Goal: Information Seeking & Learning: Learn about a topic

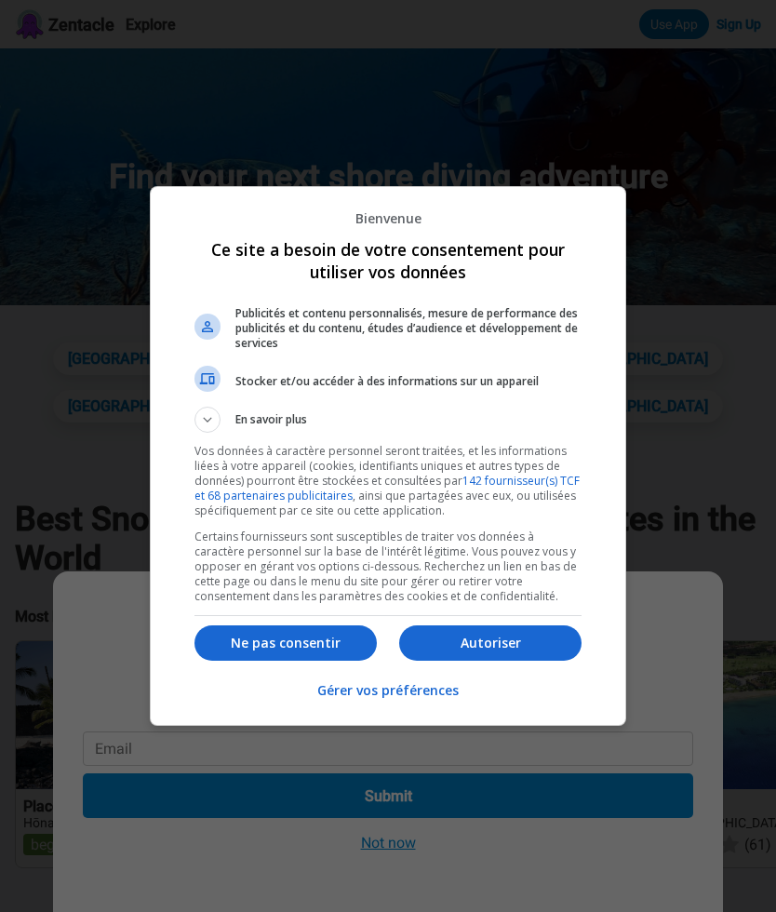
click at [494, 637] on p "Autoriser" at bounding box center [490, 642] width 182 height 19
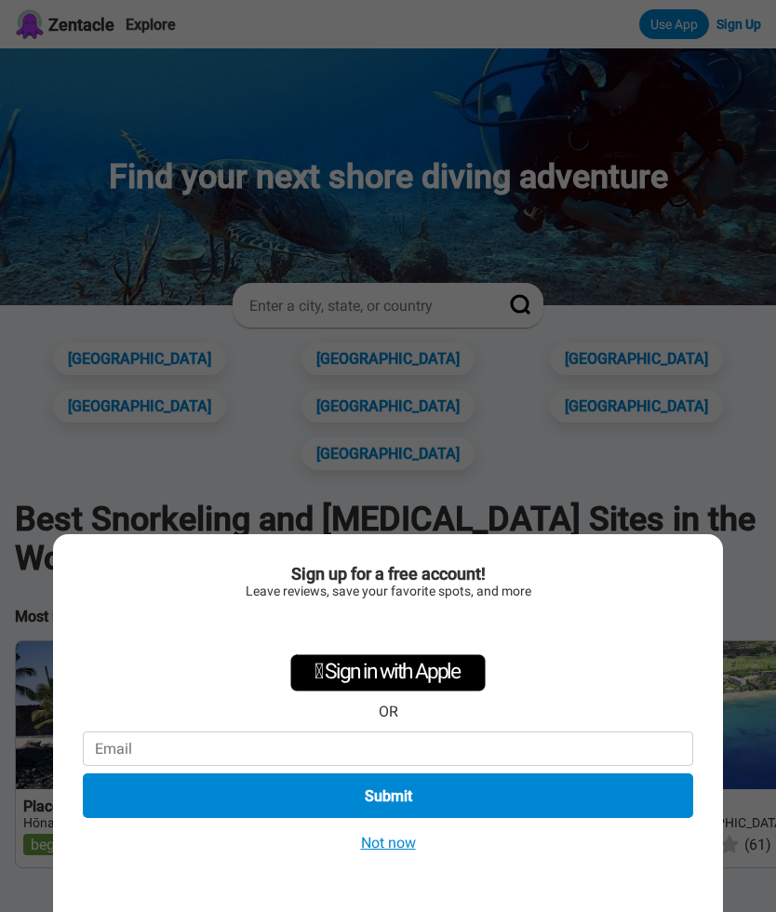
click at [409, 835] on button "Not now" at bounding box center [388, 843] width 66 height 20
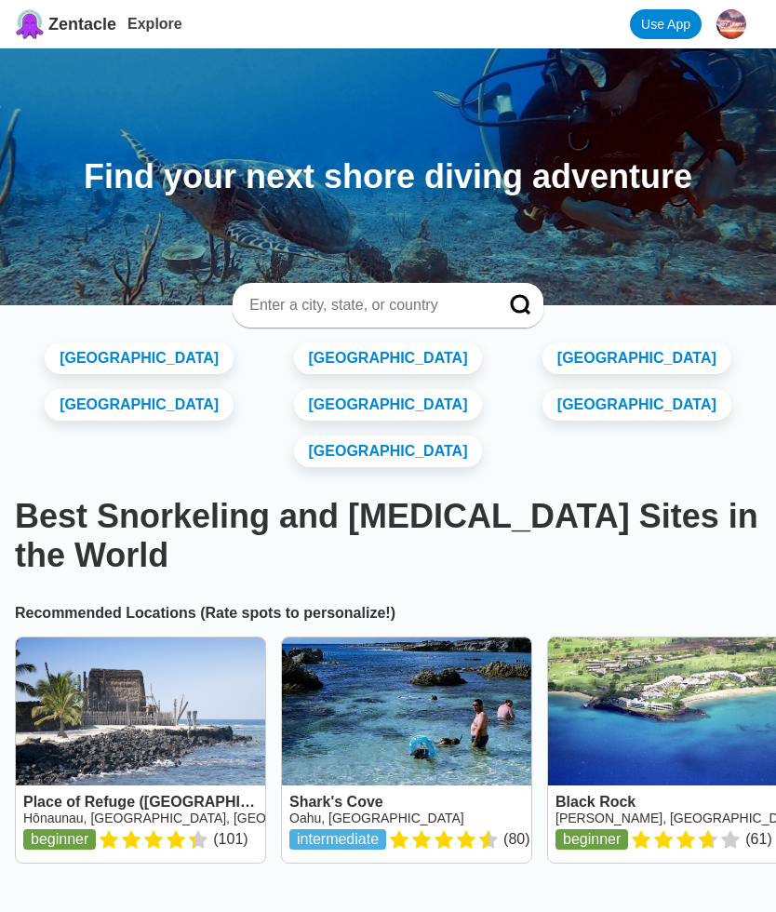
click at [294, 353] on link "[GEOGRAPHIC_DATA]" at bounding box center [388, 358] width 189 height 32
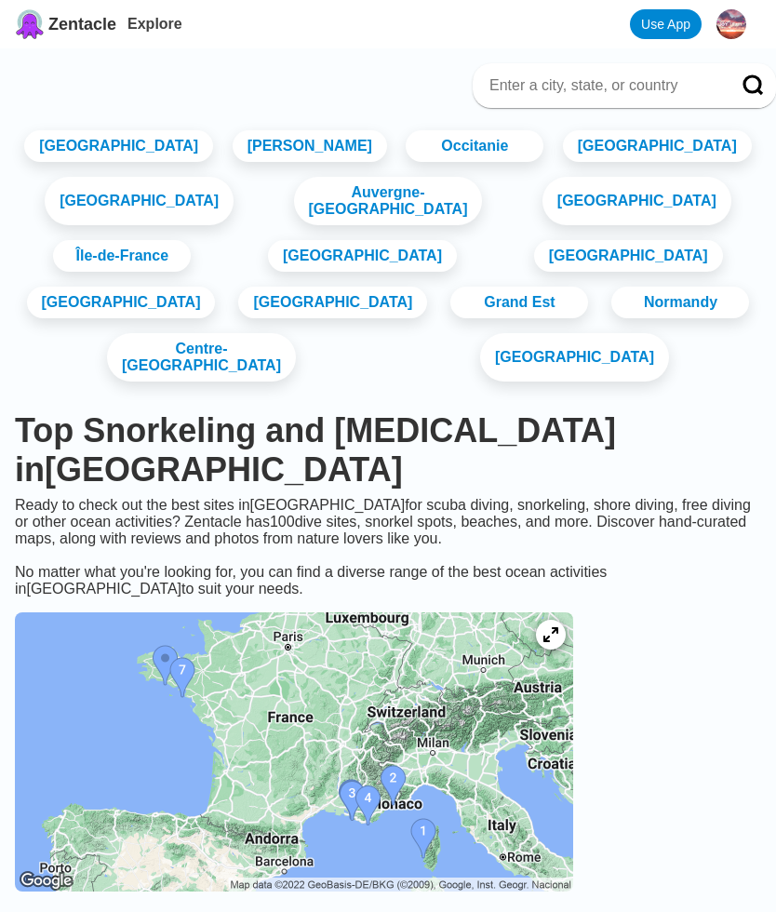
click at [491, 162] on link "Occitanie" at bounding box center [475, 146] width 138 height 32
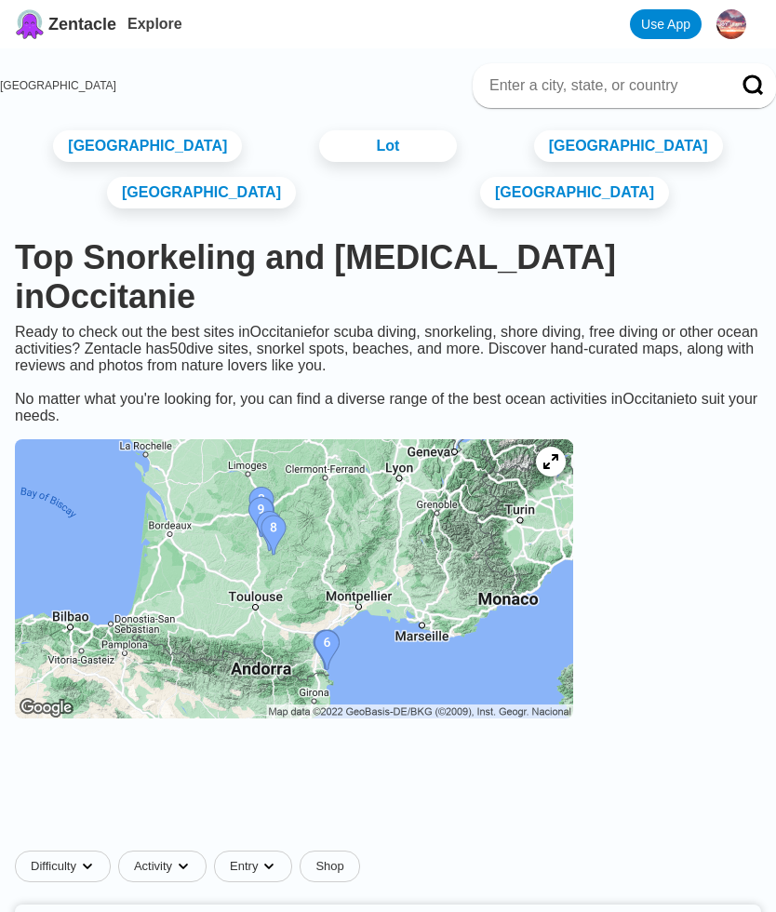
click at [103, 162] on link "[GEOGRAPHIC_DATA]" at bounding box center [147, 146] width 189 height 32
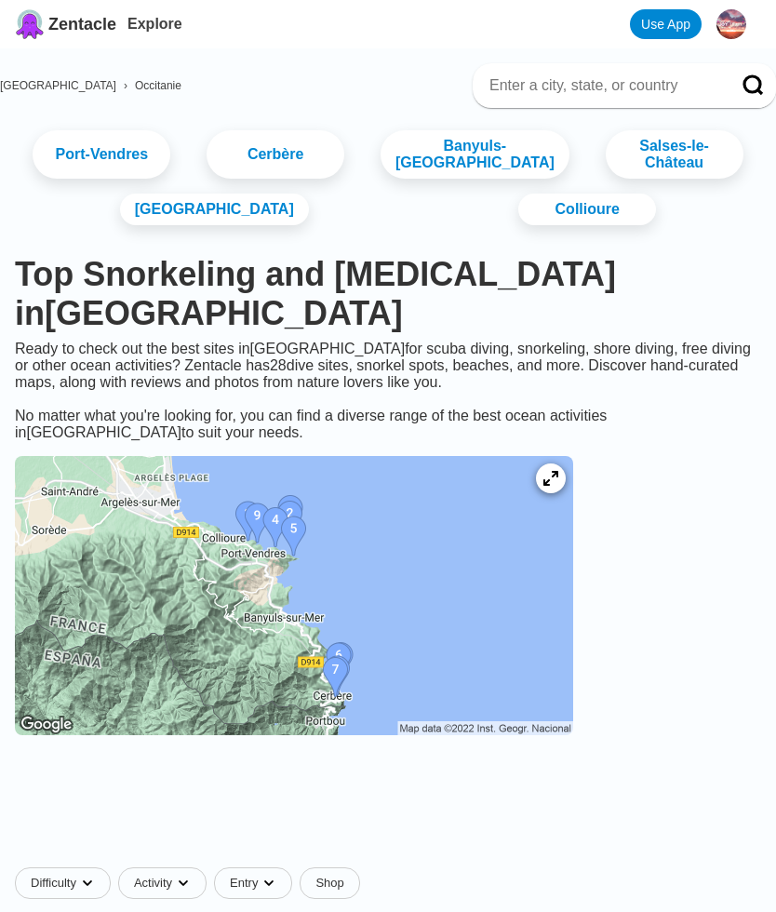
click at [200, 207] on link "Argelès-sur-Mer" at bounding box center [214, 209] width 189 height 32
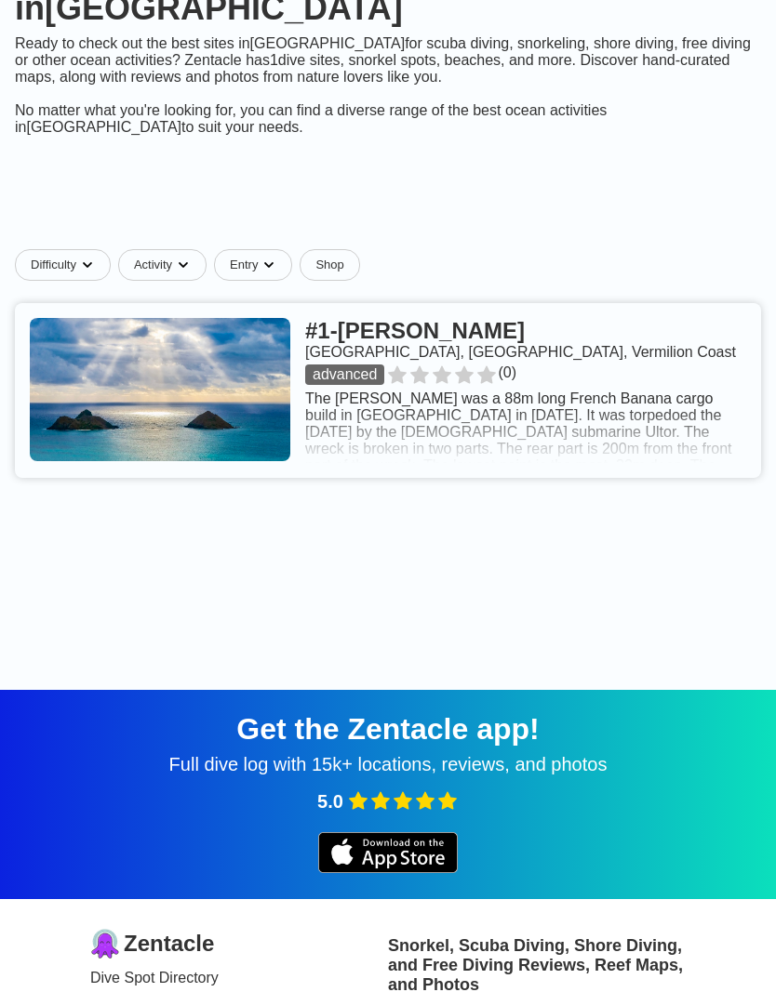
scroll to position [304, 0]
click at [464, 402] on link at bounding box center [388, 391] width 746 height 175
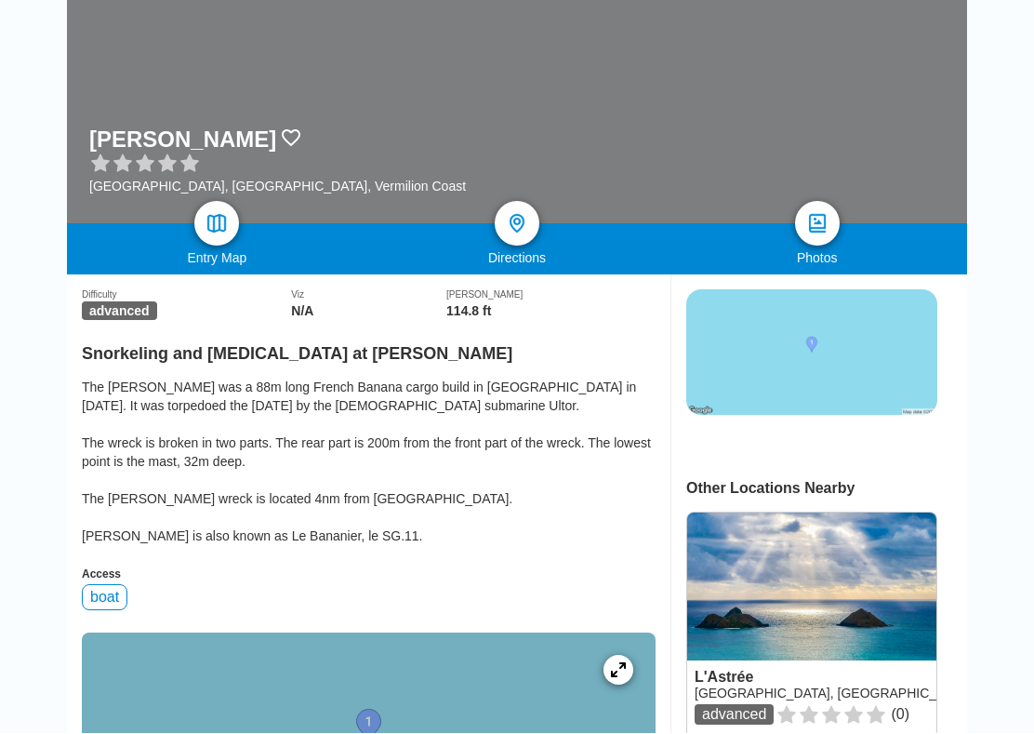
scroll to position [131, 0]
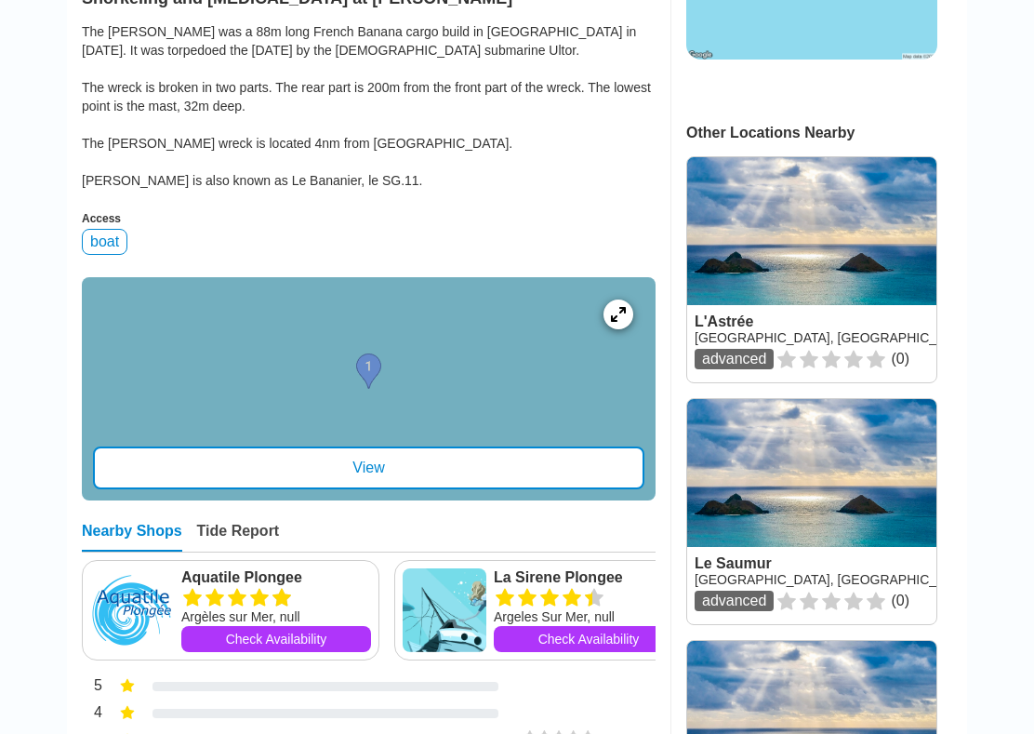
click at [128, 388] on div at bounding box center [369, 389] width 574 height 223
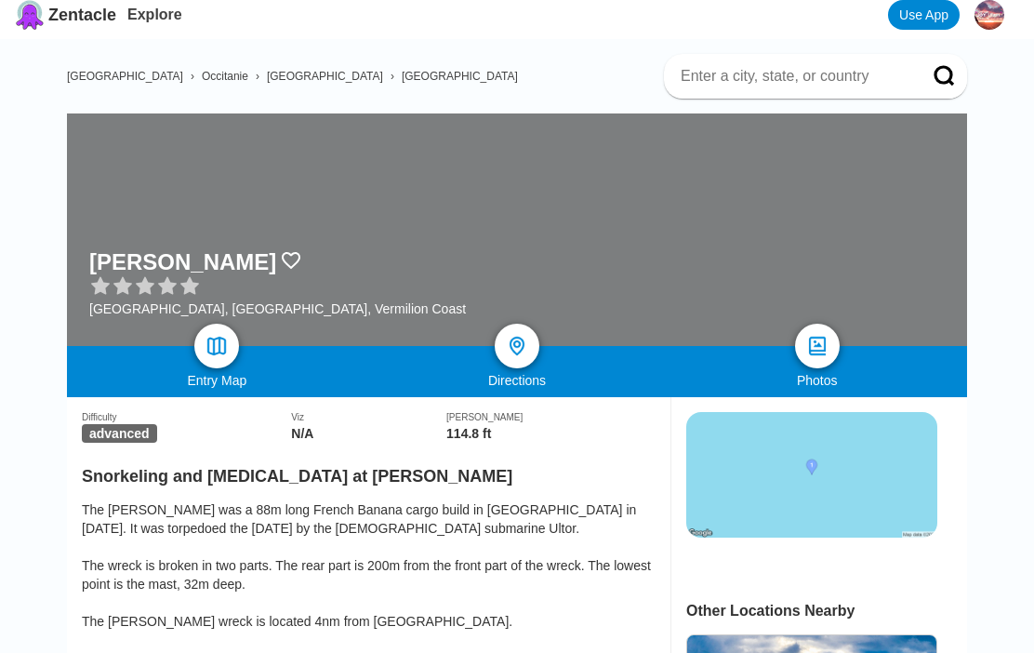
scroll to position [0, 0]
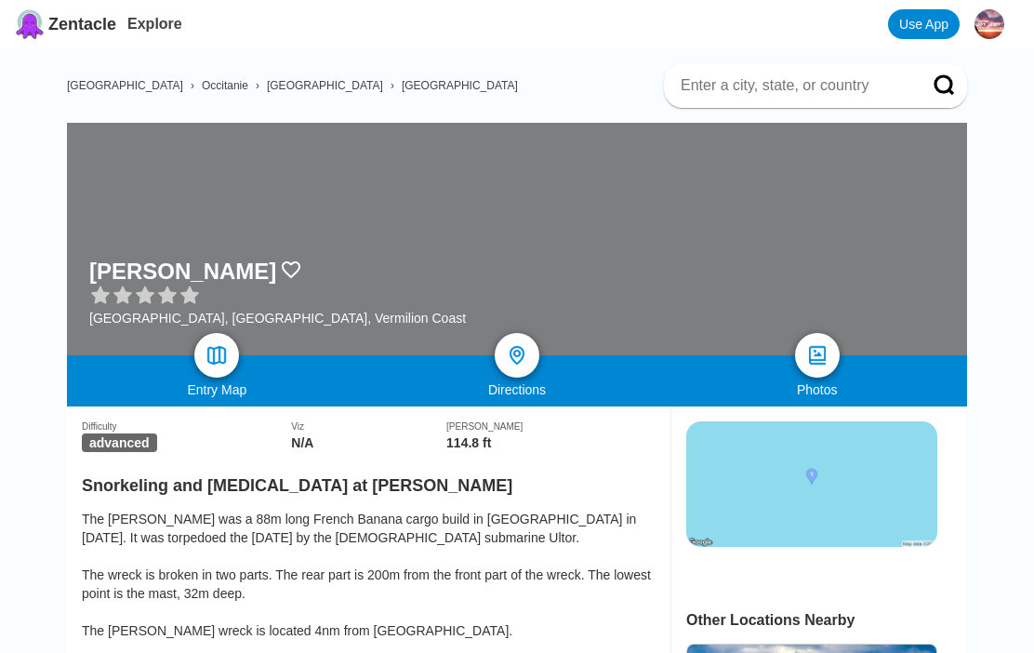
click at [271, 92] on span "[GEOGRAPHIC_DATA]" at bounding box center [325, 85] width 116 height 13
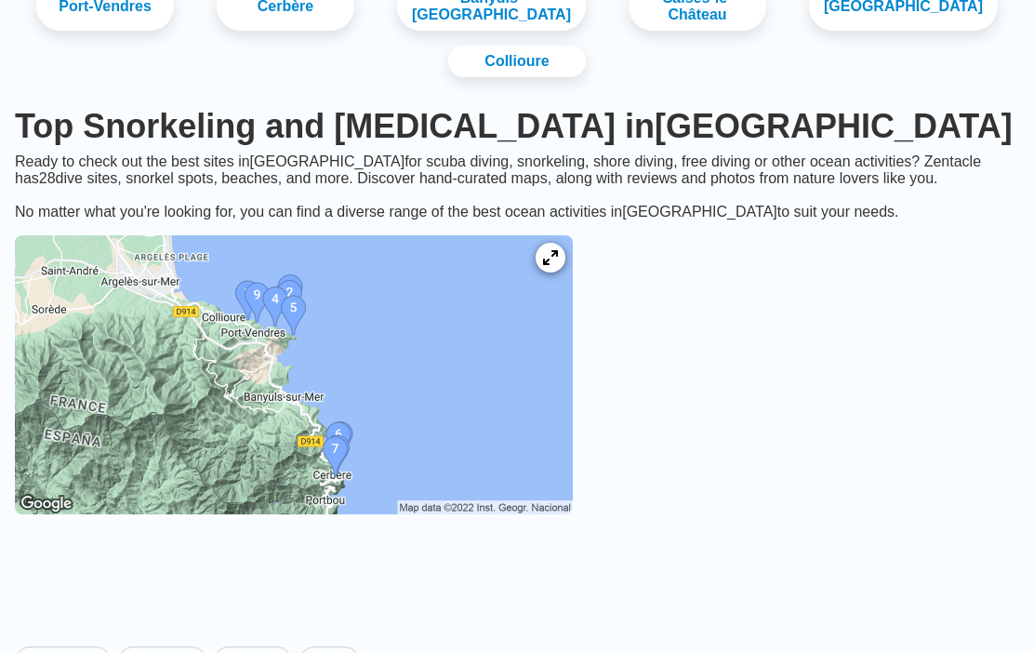
scroll to position [147, 0]
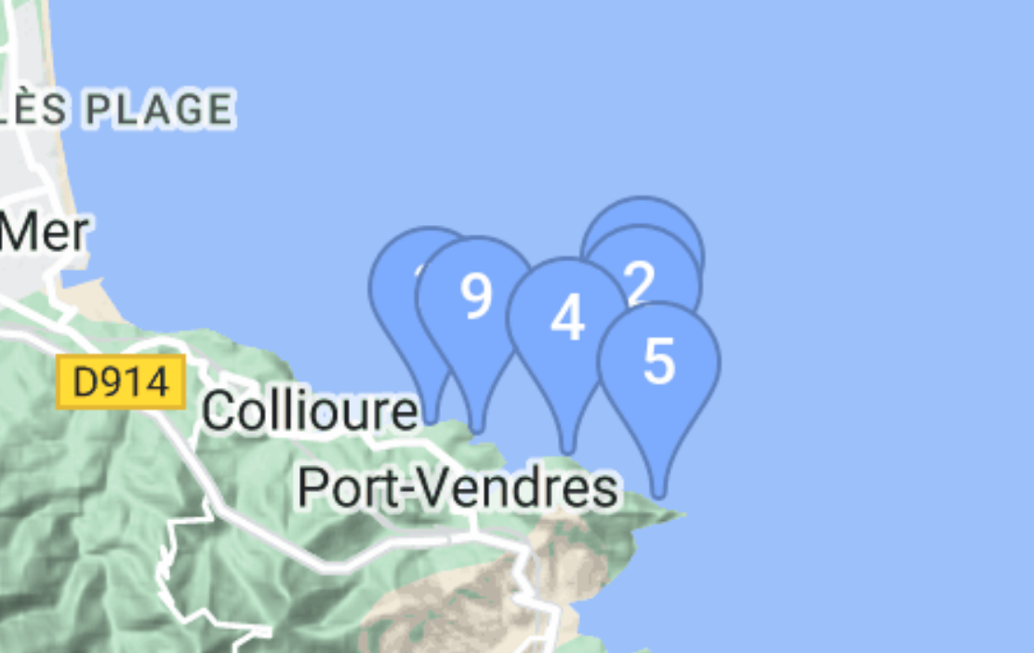
click at [80, 236] on img at bounding box center [294, 375] width 558 height 279
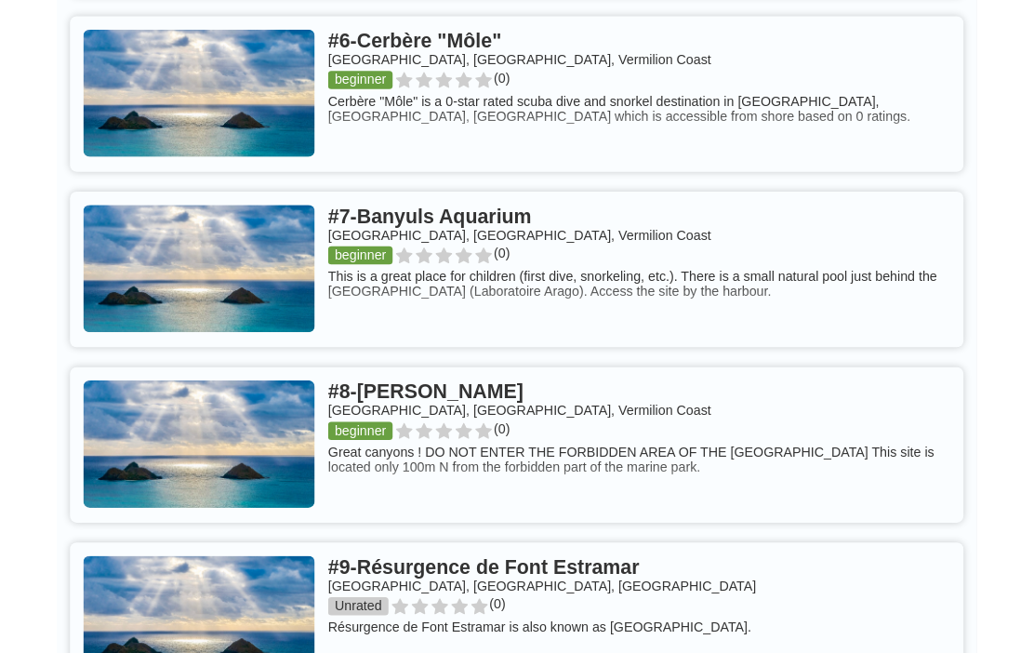
scroll to position [2108, 0]
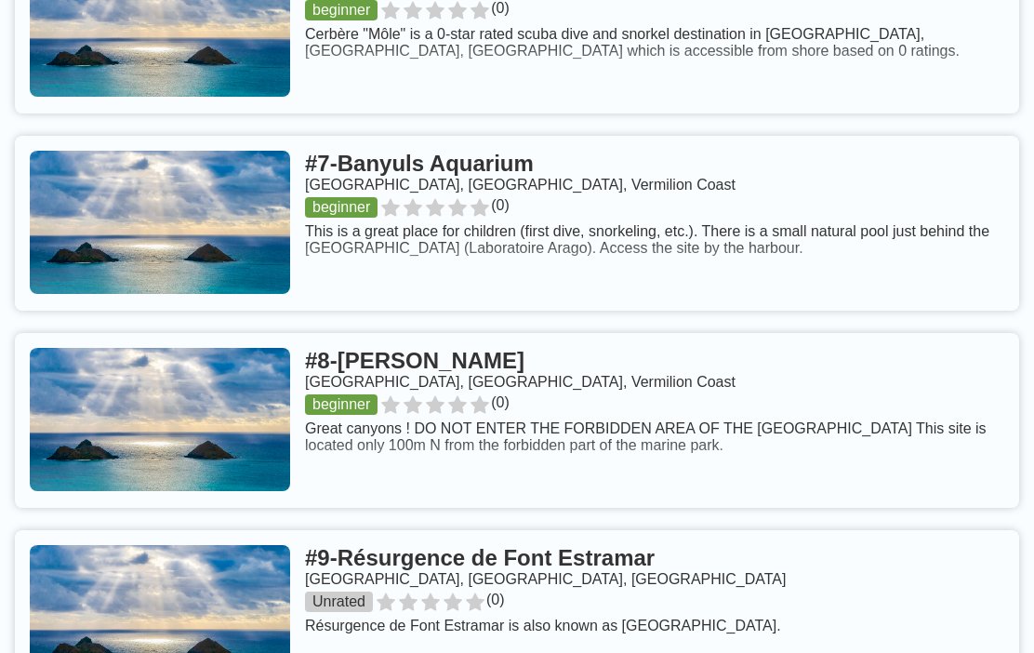
click at [553, 152] on link at bounding box center [517, 223] width 1005 height 175
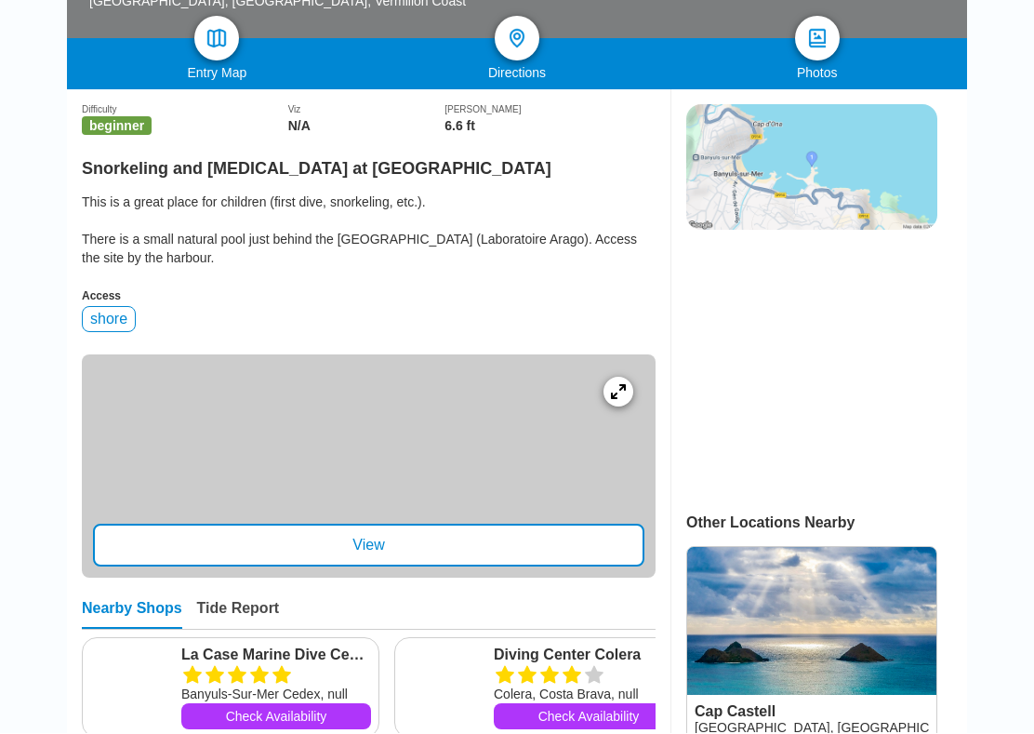
scroll to position [400, 0]
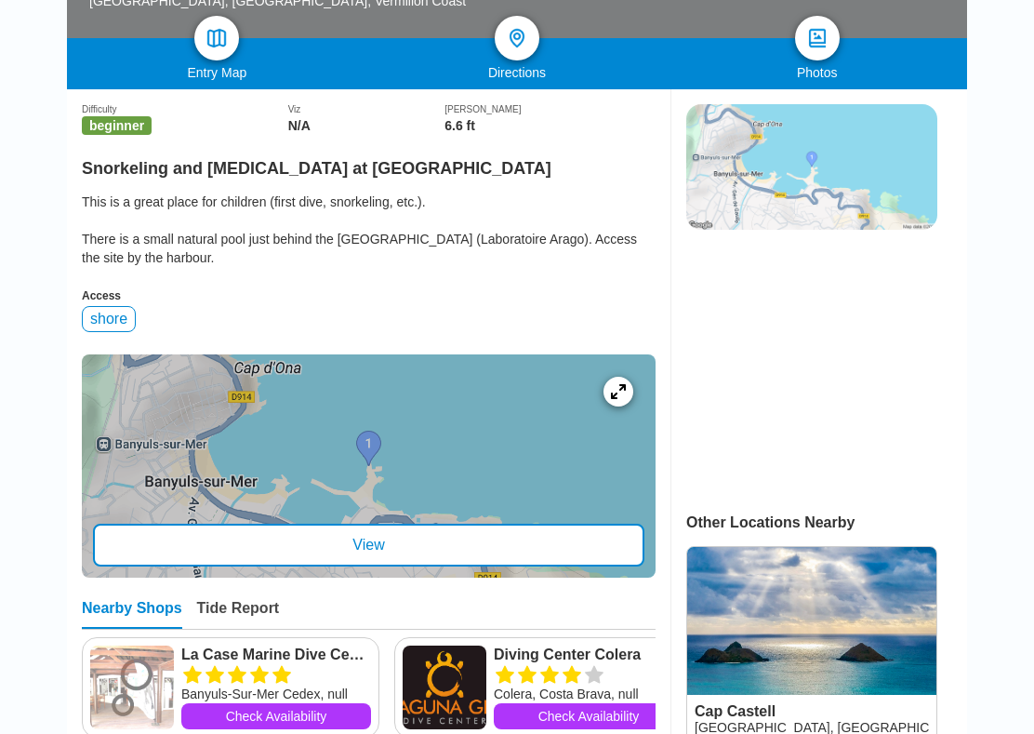
click at [195, 547] on div "View" at bounding box center [369, 546] width 552 height 43
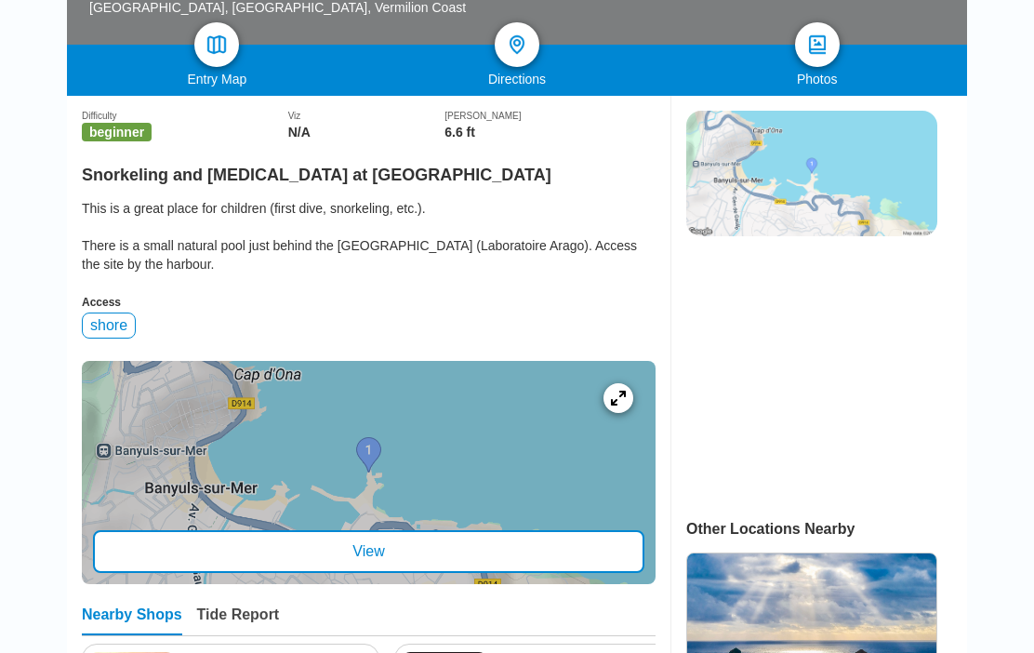
scroll to position [2108, 0]
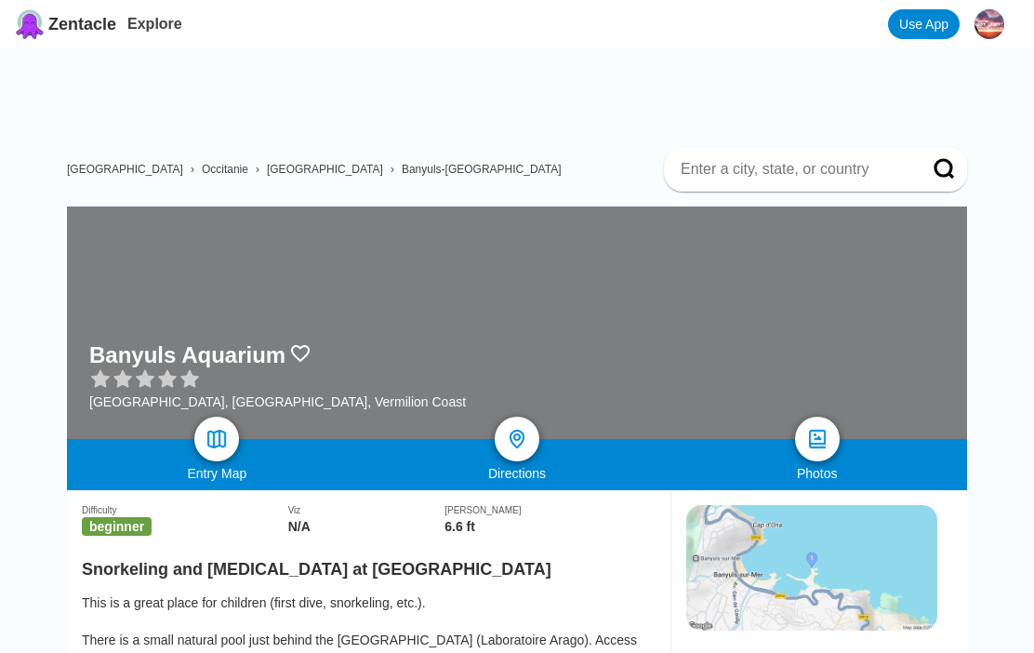
scroll to position [1644, 0]
